Goal: Task Accomplishment & Management: Use online tool/utility

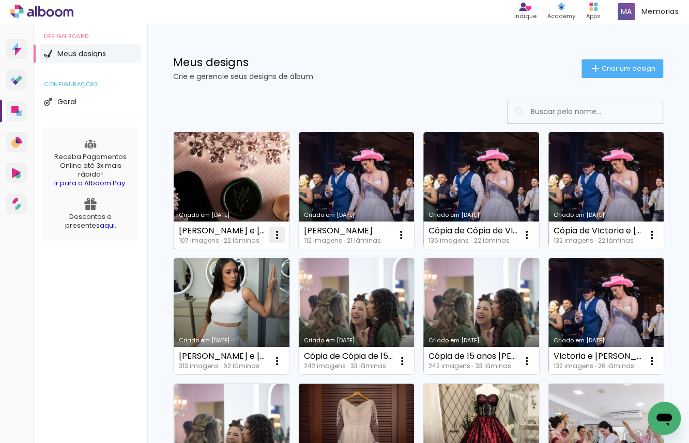
click at [279, 241] on iron-icon at bounding box center [277, 235] width 12 height 12
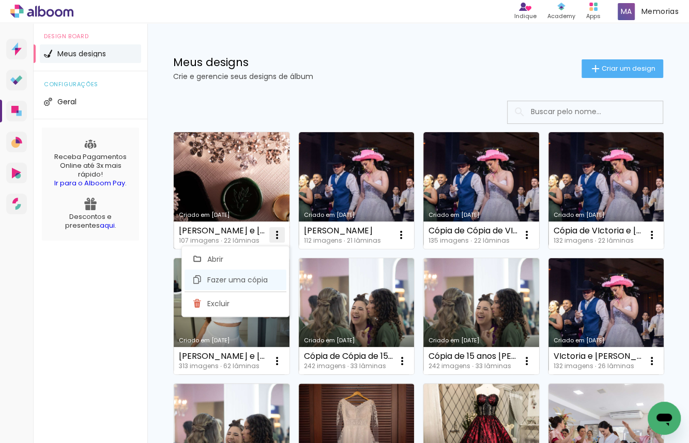
click at [250, 279] on span "Fazer uma cópia" at bounding box center [237, 279] width 60 height 7
type input "Cópia de [PERSON_NAME] e [PERSON_NAME]"
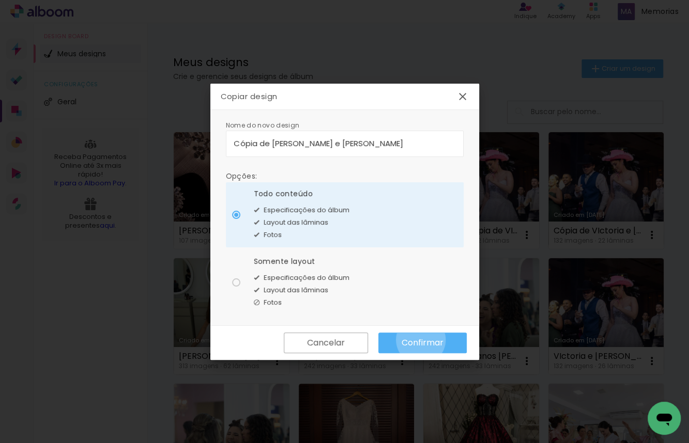
click at [0, 0] on slot "Confirmar" at bounding box center [0, 0] width 0 height 0
